Goal: Check status

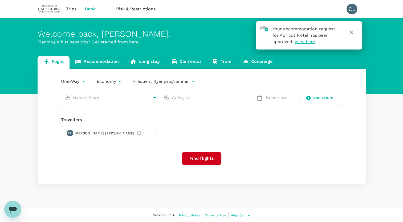
type input "roundtrip"
type input "Kuala Lumpur Intl ([GEOGRAPHIC_DATA])"
type input "Noi Bai Intl (HAN)"
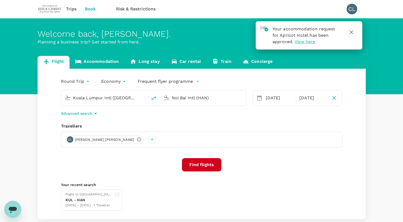
click at [185, 121] on div "Round Trip roundtrip Economy economy Frequent flyer programme [GEOGRAPHIC_DATA]…" at bounding box center [202, 144] width 328 height 151
click at [352, 32] on icon "button" at bounding box center [351, 32] width 6 height 6
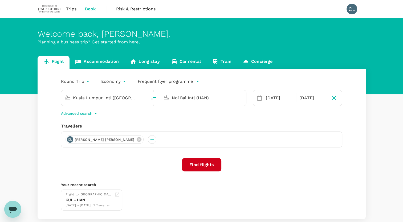
click at [72, 9] on span "Trips" at bounding box center [71, 9] width 10 height 6
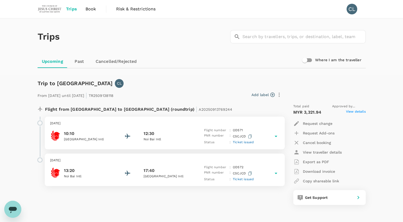
scroll to position [27, 0]
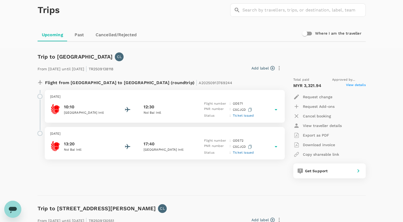
click at [277, 110] on icon at bounding box center [276, 110] width 6 height 6
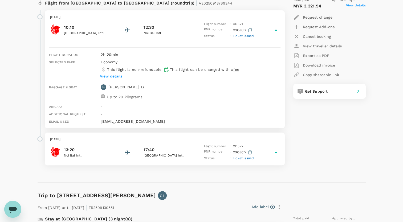
scroll to position [107, 0]
click at [282, 153] on div "[DATE] 13:20 Noi Bai Intl 17:40 [GEOGRAPHIC_DATA] Intl Flight number : OD 572 P…" at bounding box center [165, 148] width 240 height 33
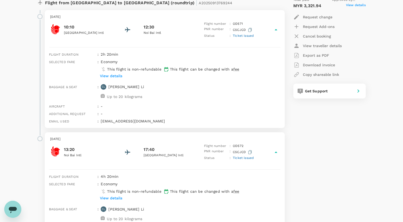
click at [119, 75] on p "View details" at bounding box center [111, 75] width 22 height 5
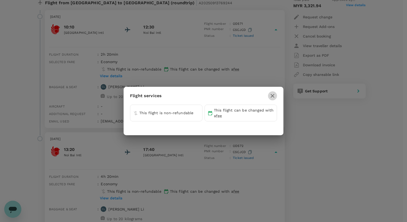
click at [276, 95] on button "button" at bounding box center [272, 95] width 9 height 9
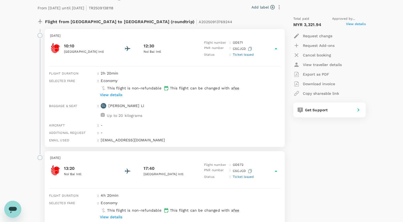
scroll to position [80, 0]
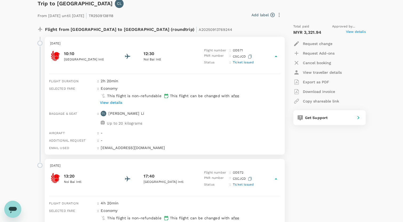
click at [175, 110] on div "Baggage & seat : [PERSON_NAME] [PERSON_NAME] Li Up to 20 kilograms" at bounding box center [164, 118] width 234 height 19
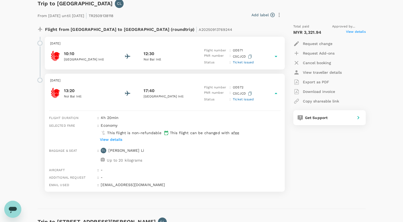
click at [168, 93] on div "17:40" at bounding box center [167, 91] width 48 height 6
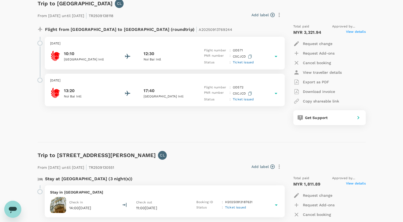
click at [174, 50] on div "10:10 [GEOGRAPHIC_DATA] Intl 12:30 Noi Bai Intl Flight number : OD 571 PNR numb…" at bounding box center [164, 56] width 229 height 17
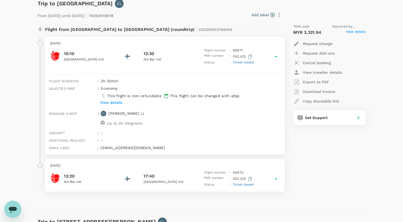
click at [189, 173] on div "17:40" at bounding box center [167, 176] width 48 height 6
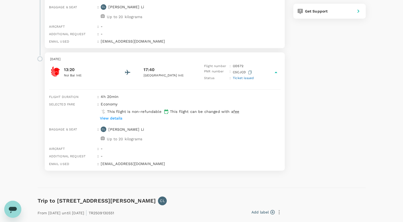
scroll to position [320, 0]
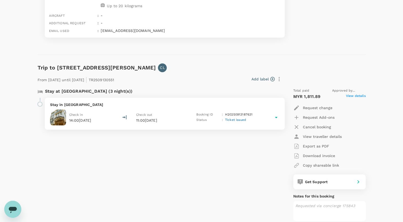
click at [176, 121] on p "11:00[DATE]" at bounding box center [161, 120] width 51 height 5
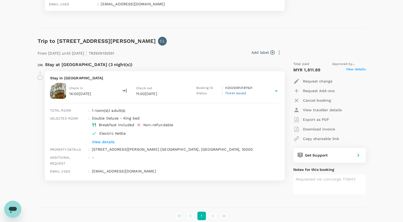
scroll to position [373, 0]
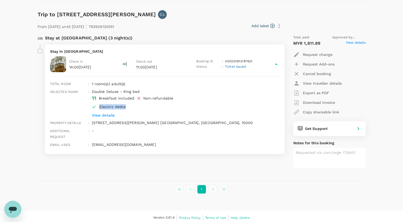
drag, startPoint x: 127, startPoint y: 106, endPoint x: 99, endPoint y: 105, distance: 28.0
click at [99, 105] on p "Electric Kettle" at bounding box center [122, 106] width 46 height 5
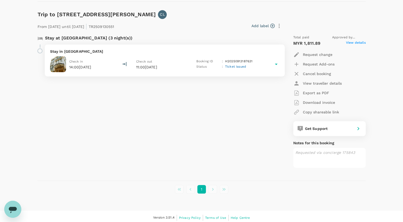
click at [118, 65] on div "Check in 14:00[DATE] Check out 11:00[DATE] Booking ID : H20250913187631 Status …" at bounding box center [164, 64] width 229 height 16
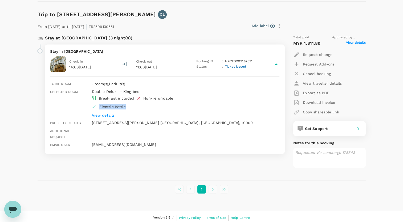
drag, startPoint x: 129, startPoint y: 105, endPoint x: 96, endPoint y: 107, distance: 33.4
click at [96, 107] on li "Electric Kettle" at bounding box center [120, 106] width 57 height 7
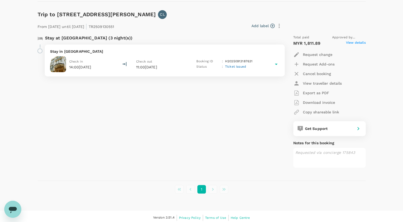
copy p "Electric Kettle"
click at [134, 48] on div "Stay in [GEOGRAPHIC_DATA] Check in 14:00[DATE] Check out 11:00[DATE] Booking ID…" at bounding box center [165, 60] width 240 height 32
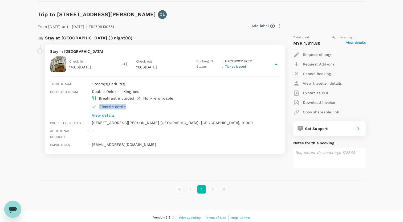
drag, startPoint x: 99, startPoint y: 106, endPoint x: 125, endPoint y: 106, distance: 26.1
click at [125, 106] on li "Electric Kettle" at bounding box center [120, 106] width 57 height 7
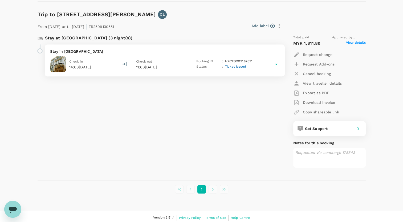
click at [125, 67] on div "Check in 14:00[DATE] Check out 11:00[DATE] Booking ID : H20250913187631 Status …" at bounding box center [164, 64] width 229 height 16
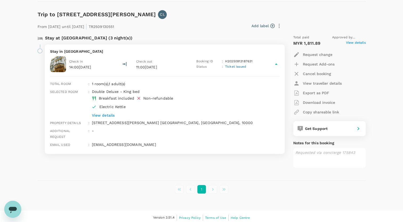
click at [103, 106] on p "Electric Kettle" at bounding box center [122, 106] width 46 height 5
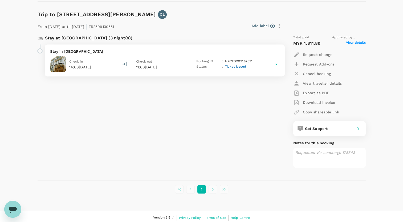
click at [103, 106] on div "Stay at [GEOGRAPHIC_DATA] (3 night(s)) Stay in [GEOGRAPHIC_DATA] Check in 14:00…" at bounding box center [157, 99] width 249 height 137
click at [123, 68] on div "Check in 14:00[DATE] Check out 11:00[DATE] Booking ID : H20250913187631 Status …" at bounding box center [164, 64] width 229 height 16
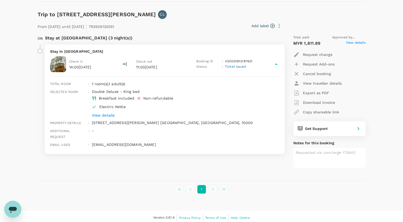
click at [126, 106] on p "Electric Kettle" at bounding box center [122, 106] width 46 height 5
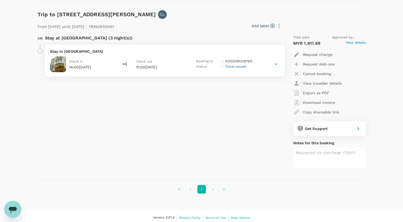
click at [119, 90] on div "Stay at [GEOGRAPHIC_DATA] (3 night(s)) Stay in [GEOGRAPHIC_DATA] Check in 14:00…" at bounding box center [157, 99] width 249 height 137
click at [133, 67] on div "Check in 14:00[DATE] Check out 11:00[DATE] Booking ID : H20250913187631 Status …" at bounding box center [164, 64] width 229 height 16
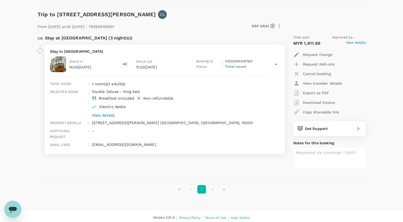
click at [104, 115] on p "View details" at bounding box center [178, 115] width 172 height 5
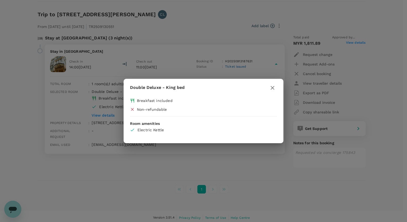
click at [145, 128] on p "Electric Kettle" at bounding box center [155, 129] width 36 height 5
click at [164, 129] on p "Electric Kettle" at bounding box center [155, 129] width 36 height 5
copy p "Electric Kettle"
click at [271, 87] on icon "button" at bounding box center [272, 88] width 6 height 6
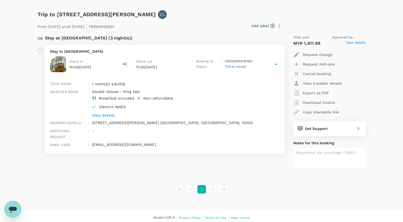
click at [60, 61] on img at bounding box center [58, 64] width 16 height 16
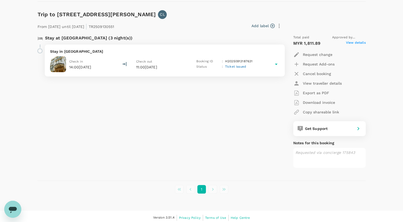
click at [60, 61] on img at bounding box center [58, 64] width 16 height 16
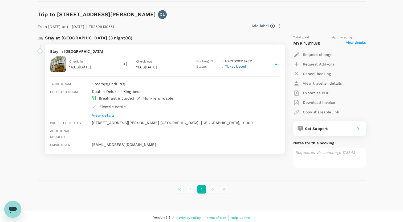
click at [135, 120] on p "[STREET_ADDRESS][PERSON_NAME] [GEOGRAPHIC_DATA], [GEOGRAPHIC_DATA], 10000" at bounding box center [186, 122] width 188 height 5
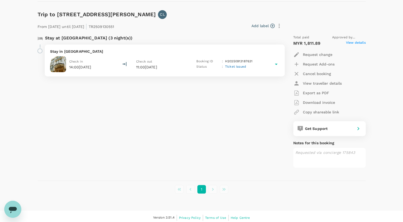
click at [72, 58] on div "Check in 14:00[DATE]" at bounding box center [81, 64] width 63 height 16
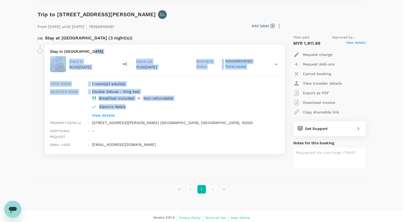
drag, startPoint x: 91, startPoint y: 50, endPoint x: 205, endPoint y: 109, distance: 128.8
click at [165, 103] on div "Stay in [GEOGRAPHIC_DATA] Check in 14:00[DATE] Check out 11:00[DATE] Booking ID…" at bounding box center [165, 99] width 240 height 110
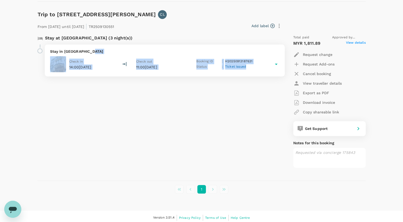
click at [198, 116] on div "Stay at [GEOGRAPHIC_DATA] (3 night(s)) Stay in [GEOGRAPHIC_DATA] Check in 14:00…" at bounding box center [157, 99] width 249 height 137
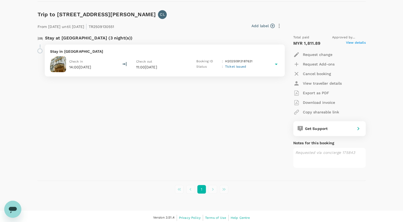
click at [186, 61] on div "Check in 14:00[DATE] Check out 11:00[DATE] Booking ID : H20250913187631 Status …" at bounding box center [164, 64] width 229 height 16
